Goal: Transaction & Acquisition: Download file/media

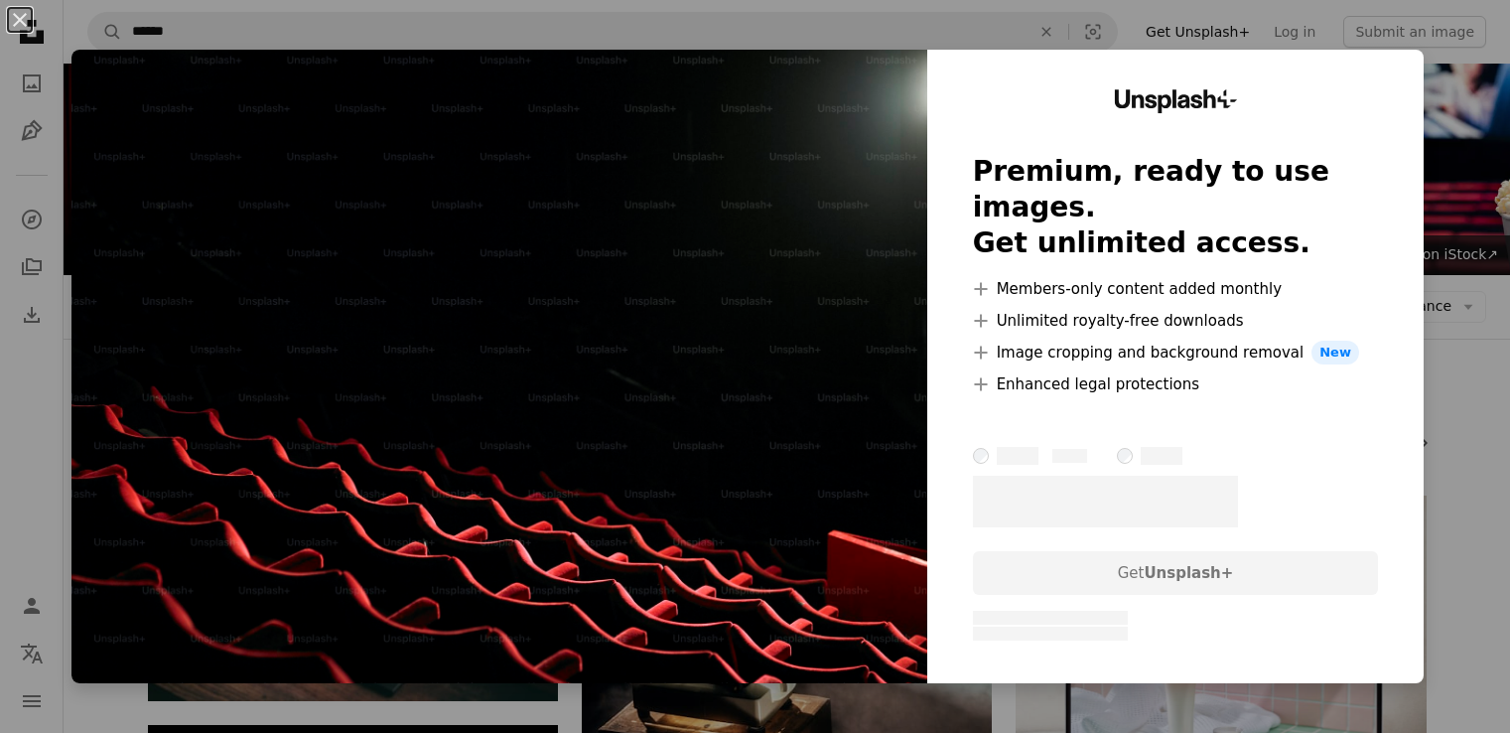
scroll to position [596, 0]
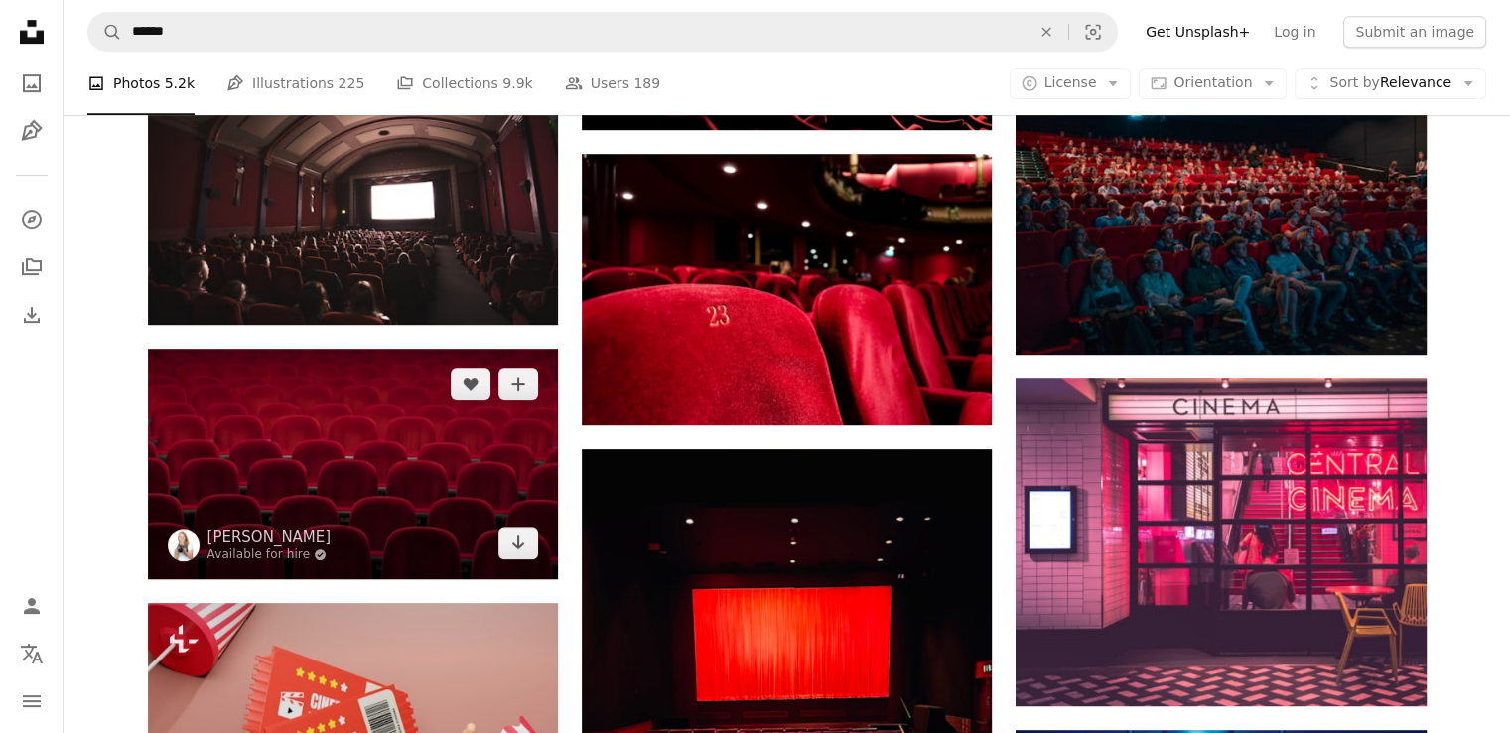
scroll to position [1092, 0]
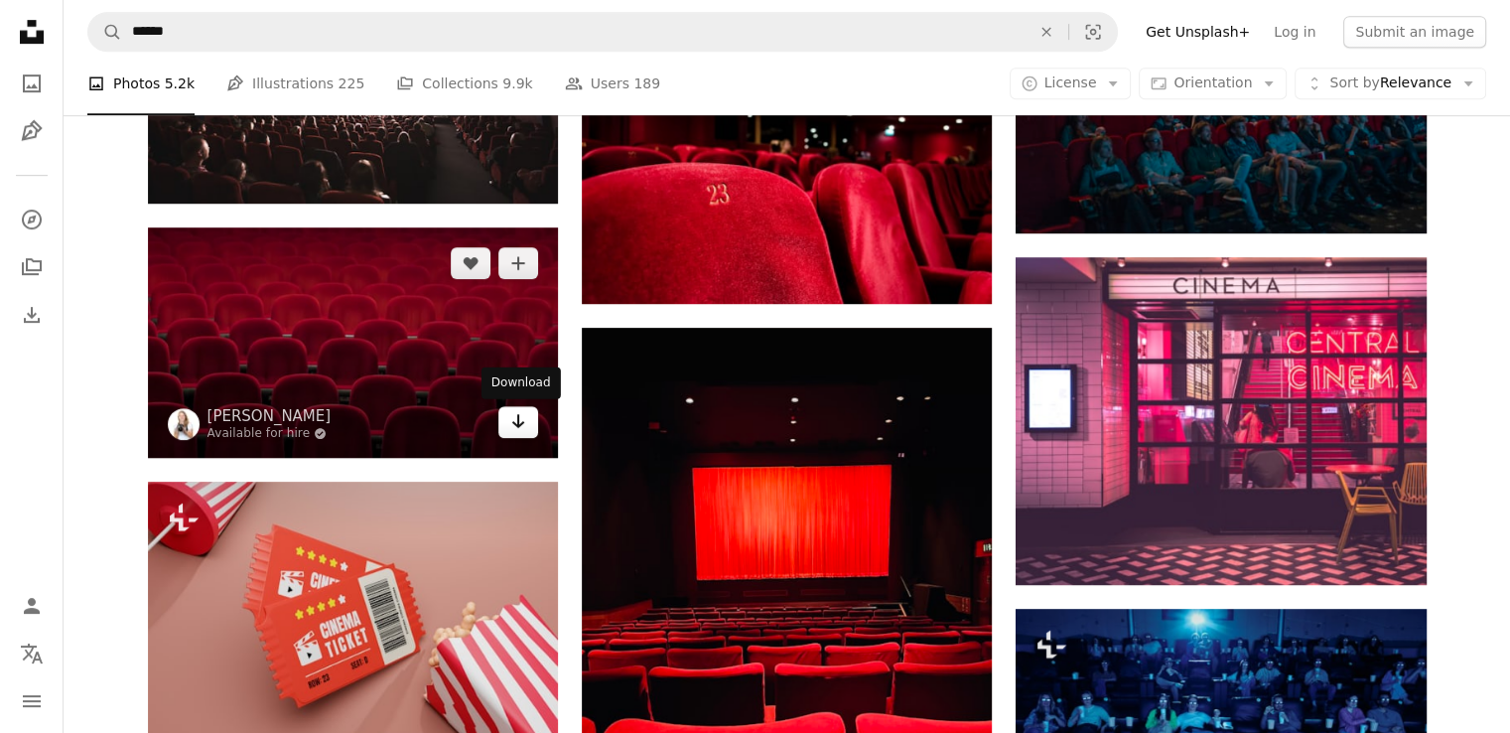
click at [516, 415] on icon "Download" at bounding box center [518, 421] width 13 height 14
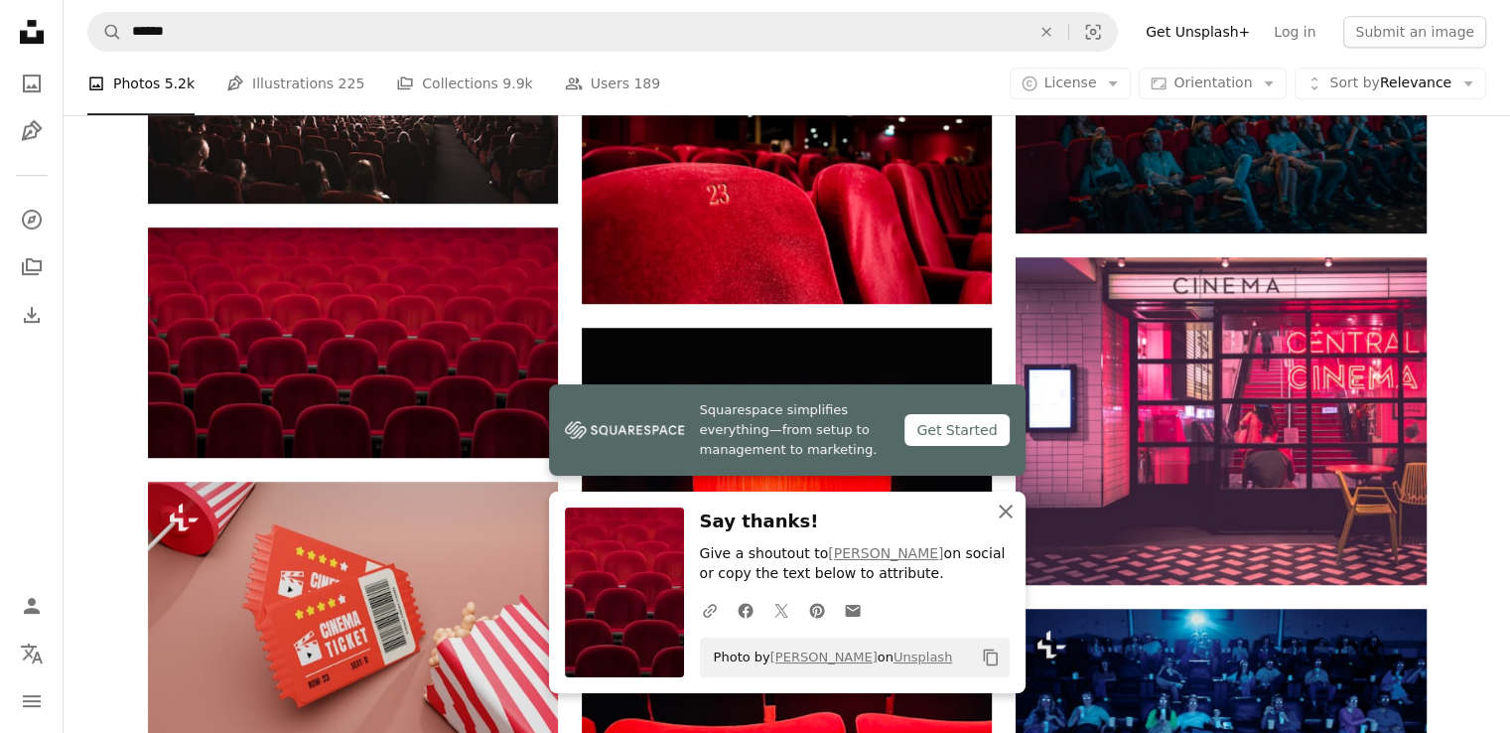
click at [1015, 508] on icon "An X shape" at bounding box center [1006, 512] width 24 height 24
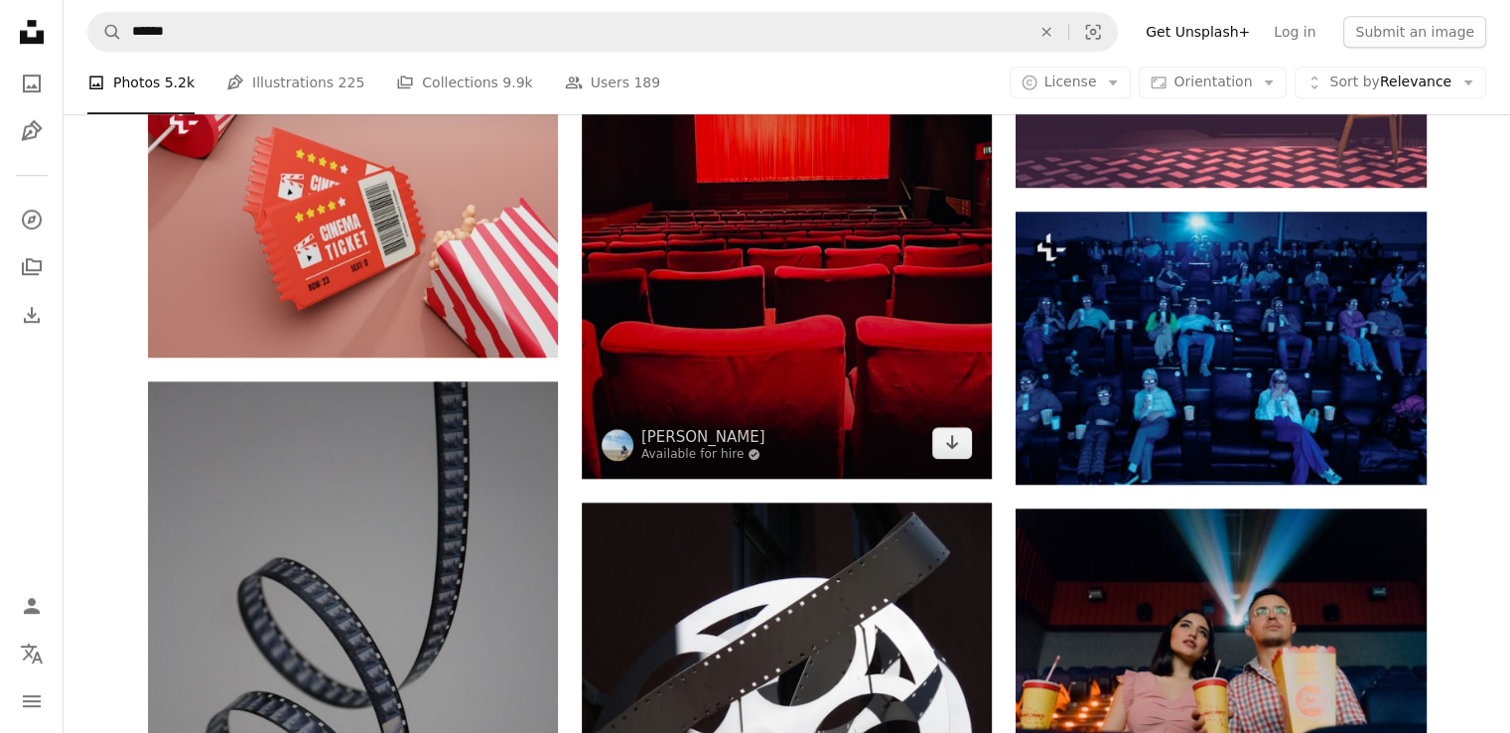
scroll to position [1390, 0]
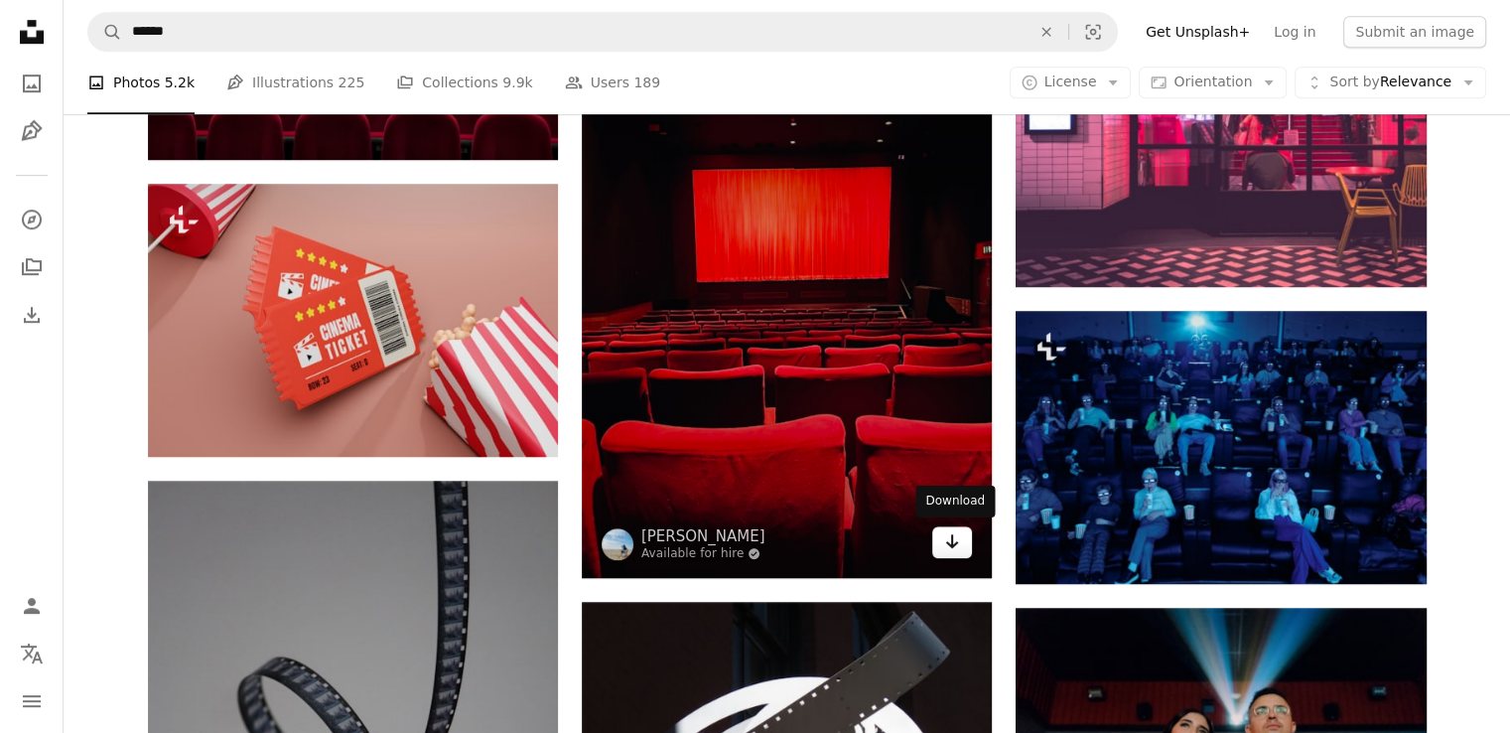
click at [957, 537] on icon "Arrow pointing down" at bounding box center [952, 541] width 16 height 24
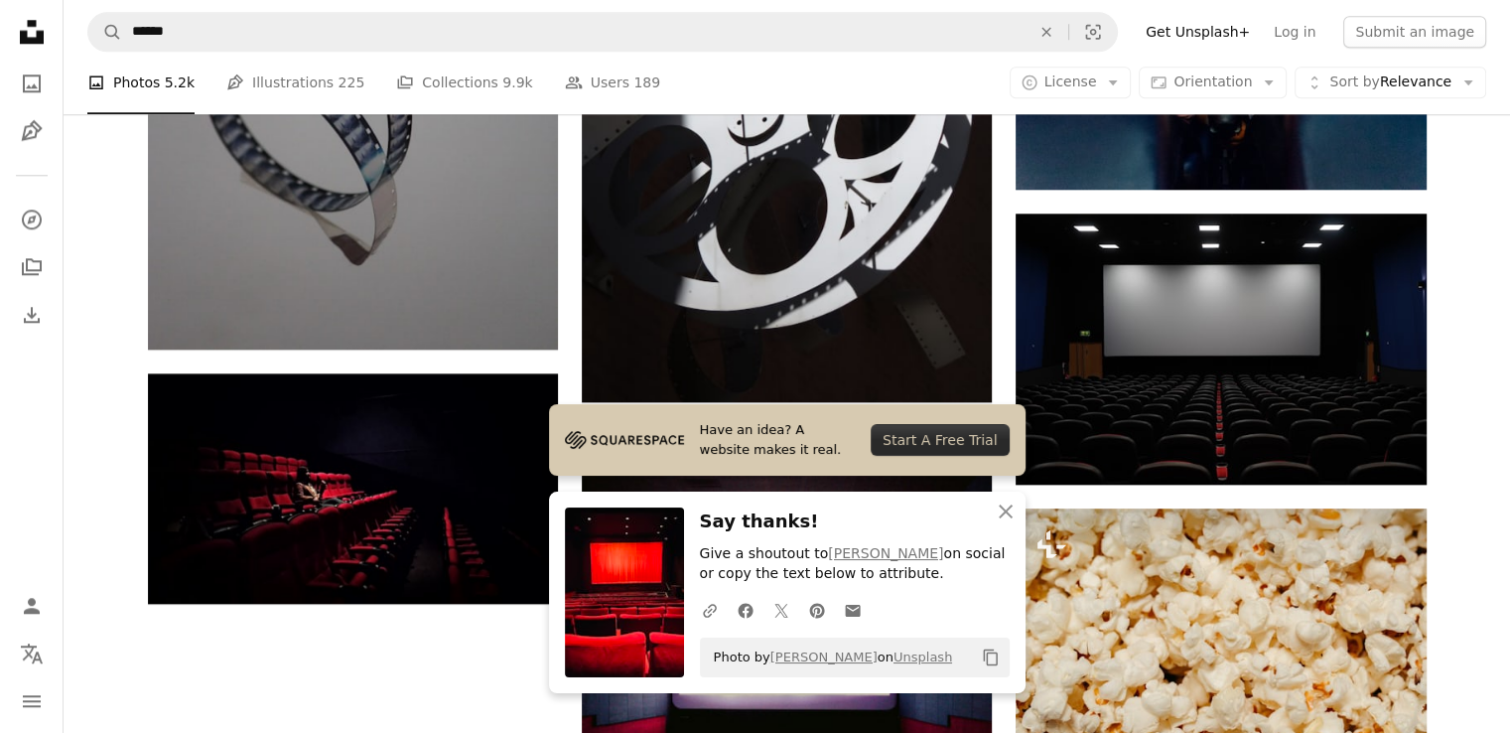
scroll to position [2185, 0]
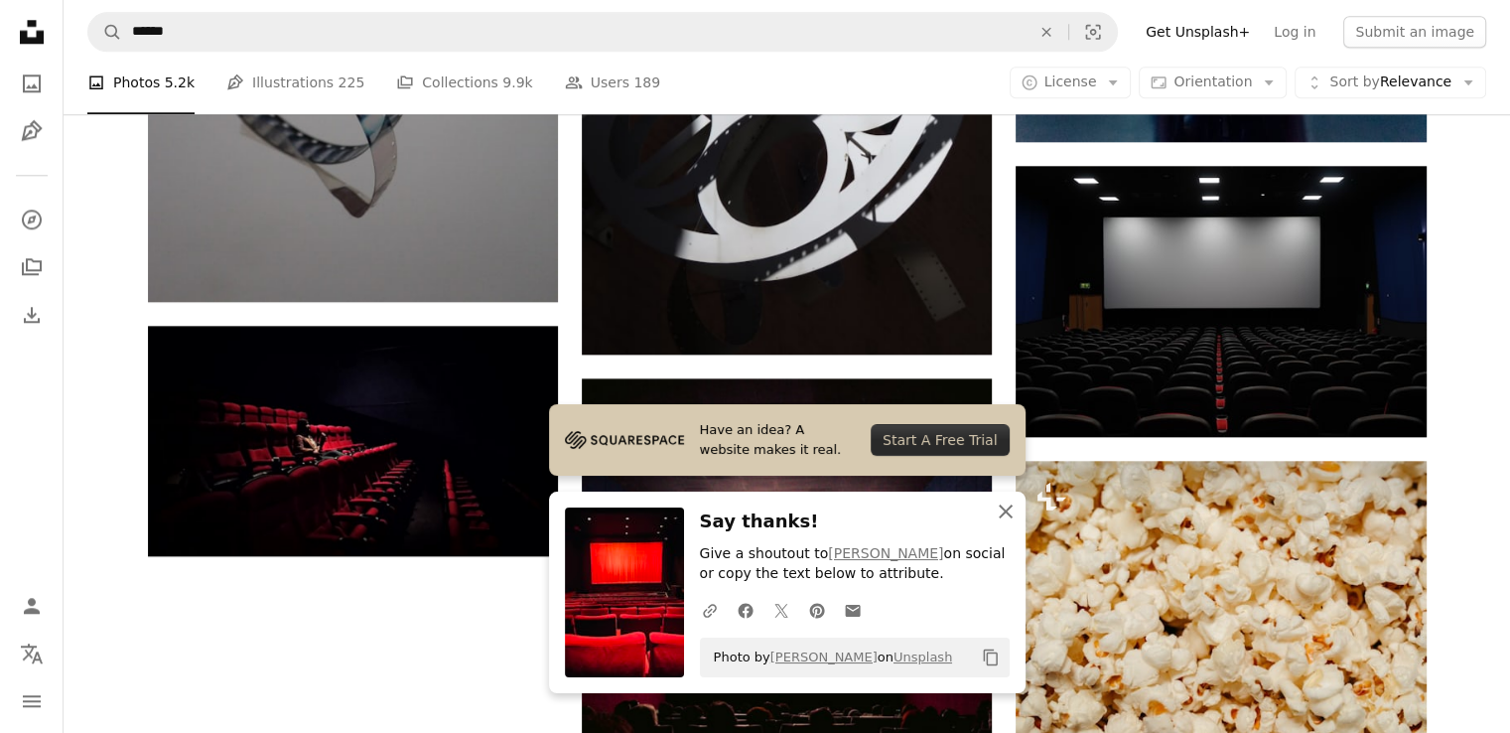
click at [1013, 509] on icon "An X shape" at bounding box center [1006, 512] width 24 height 24
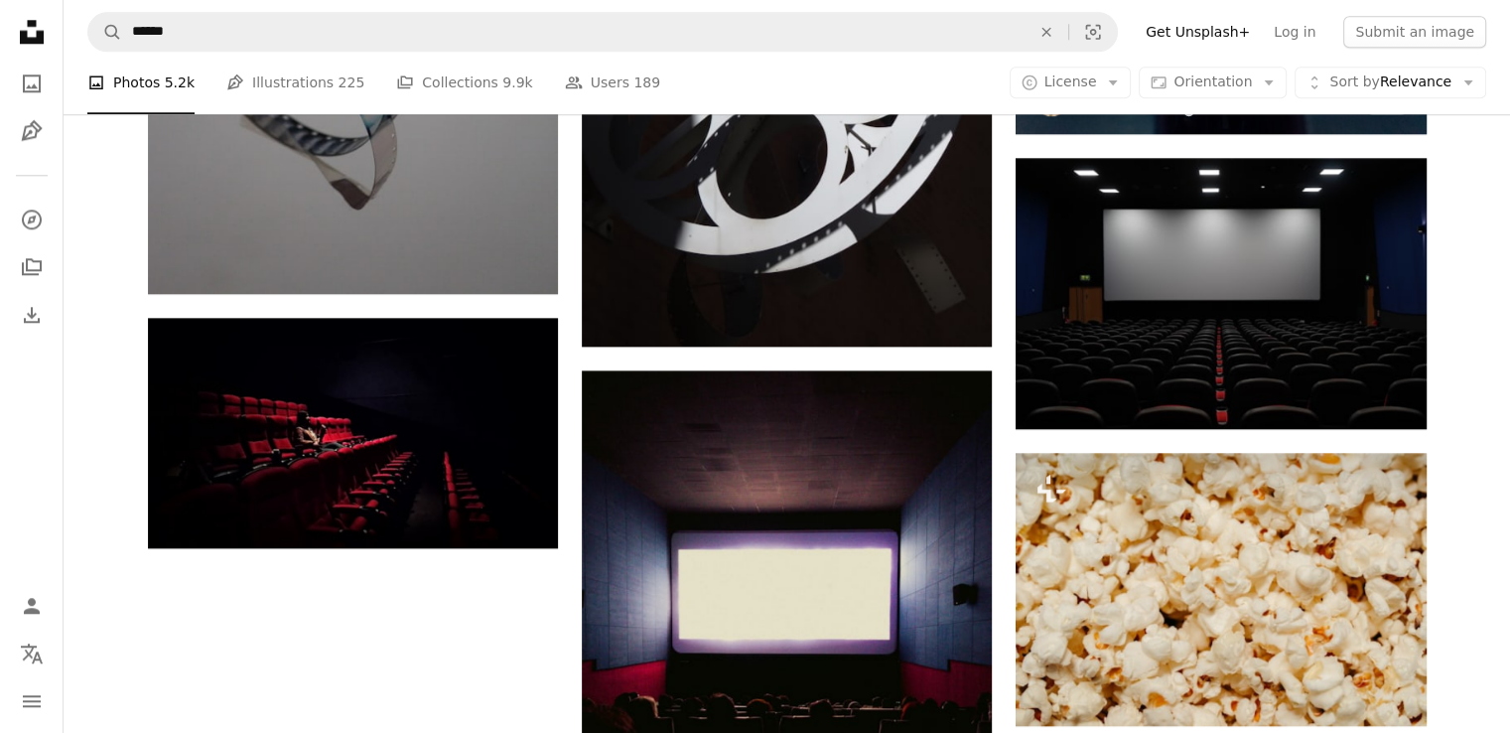
scroll to position [1986, 0]
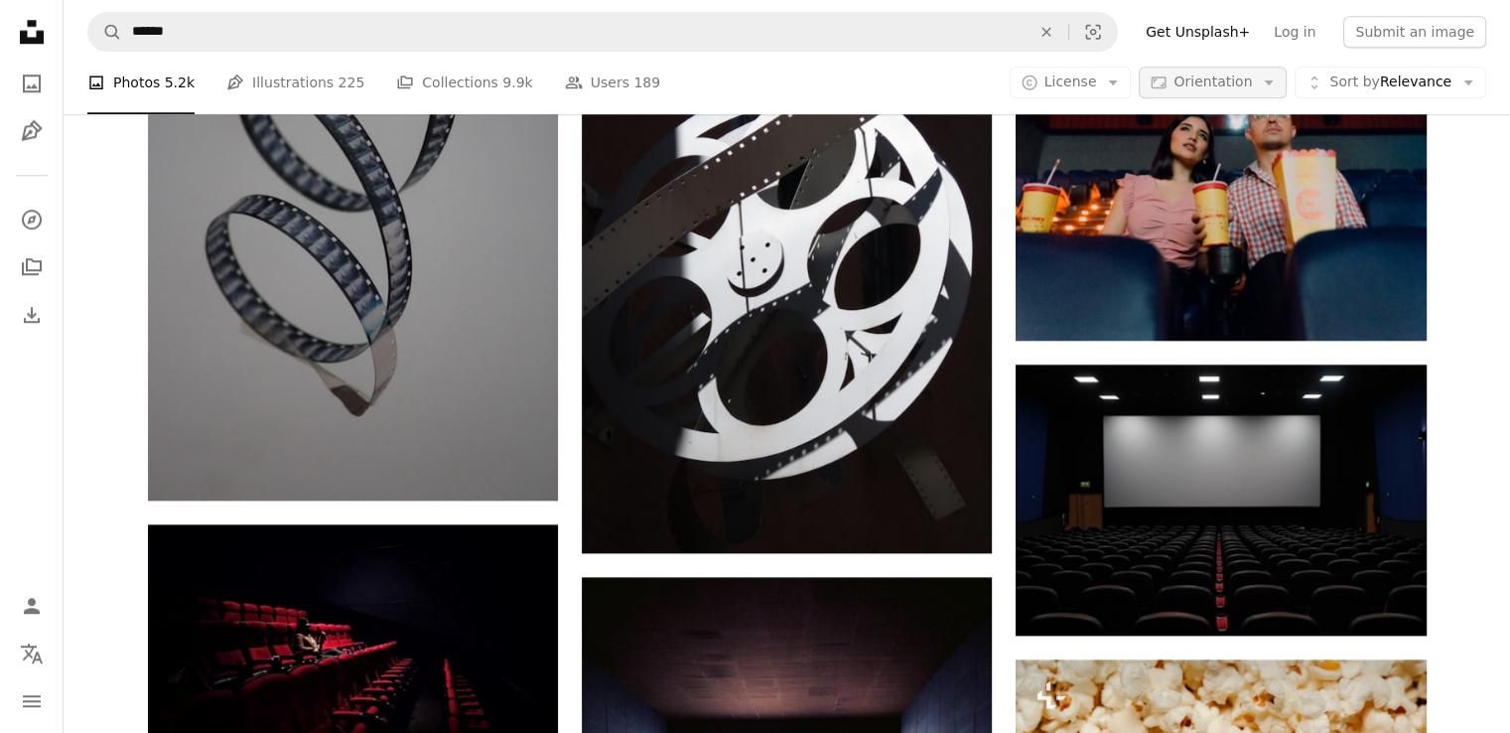
click at [1195, 84] on span "Orientation" at bounding box center [1213, 82] width 78 height 16
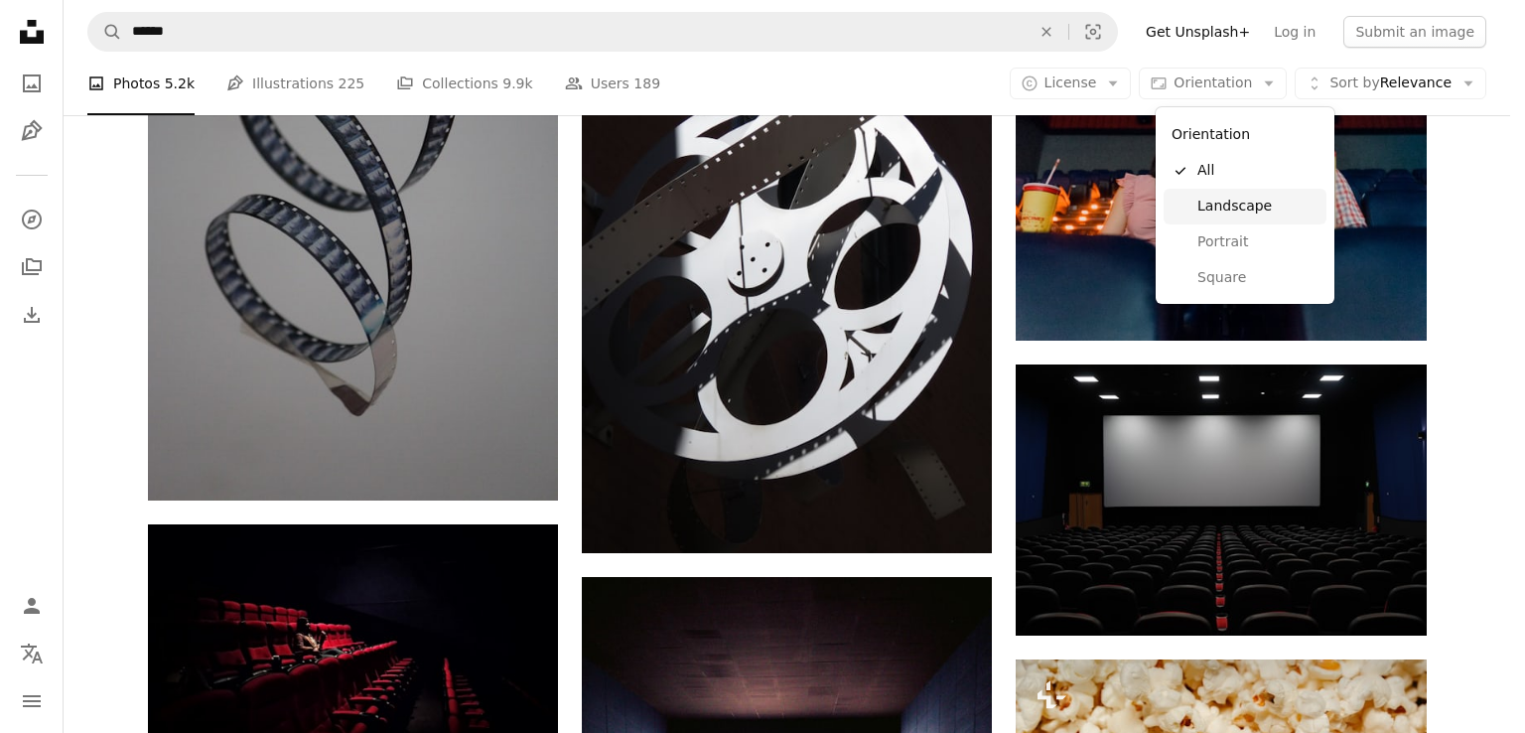
click at [1219, 215] on span "Landscape" at bounding box center [1258, 207] width 121 height 20
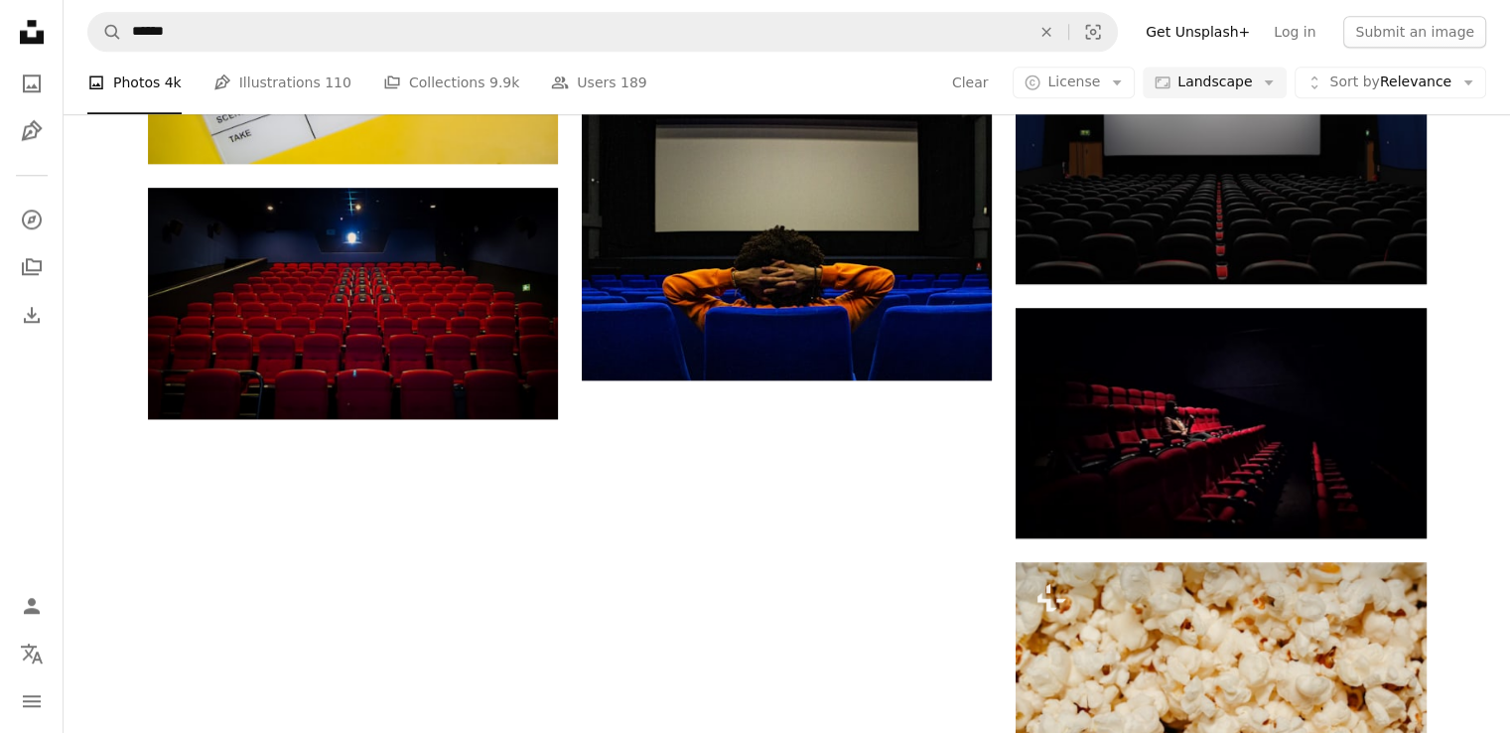
scroll to position [2781, 0]
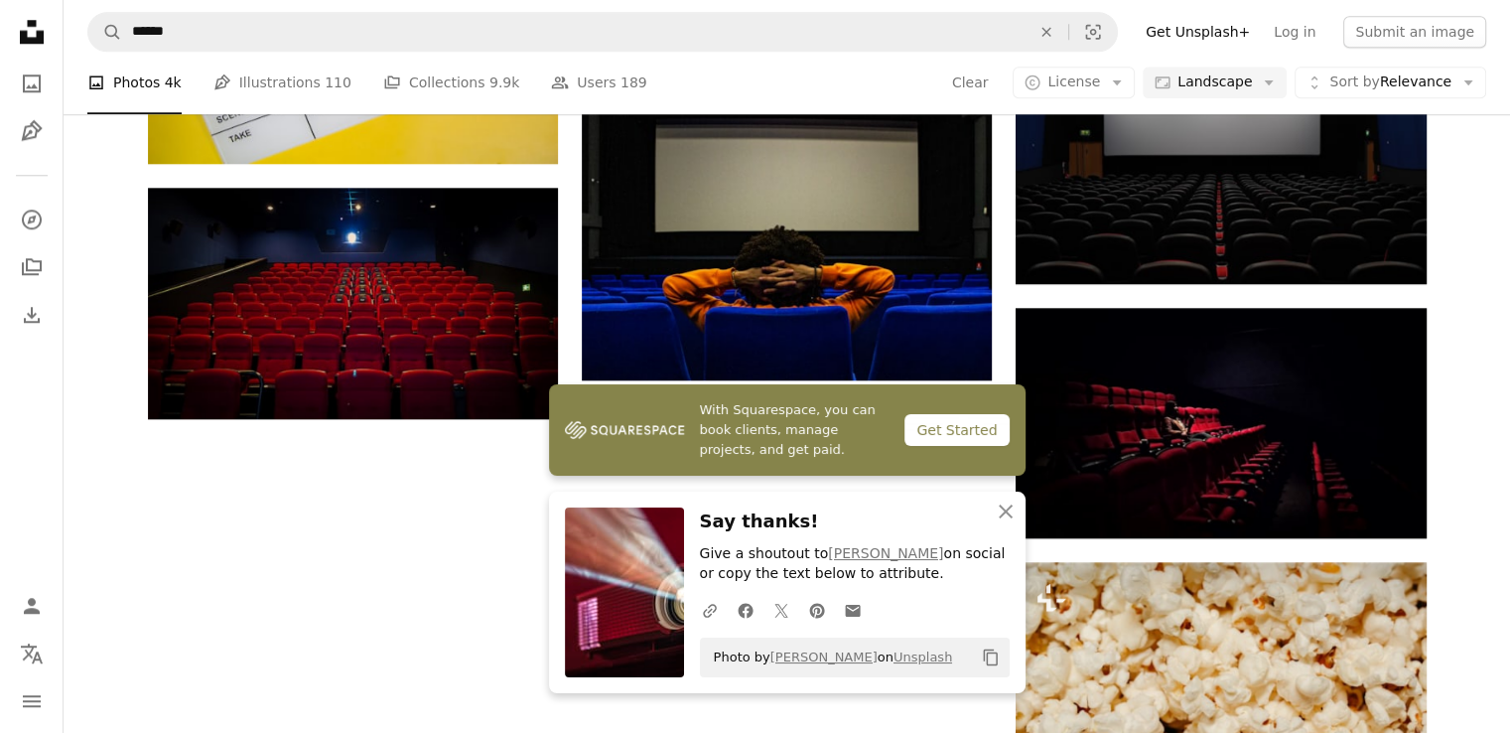
scroll to position [3079, 0]
